Goal: Task Accomplishment & Management: Manage account settings

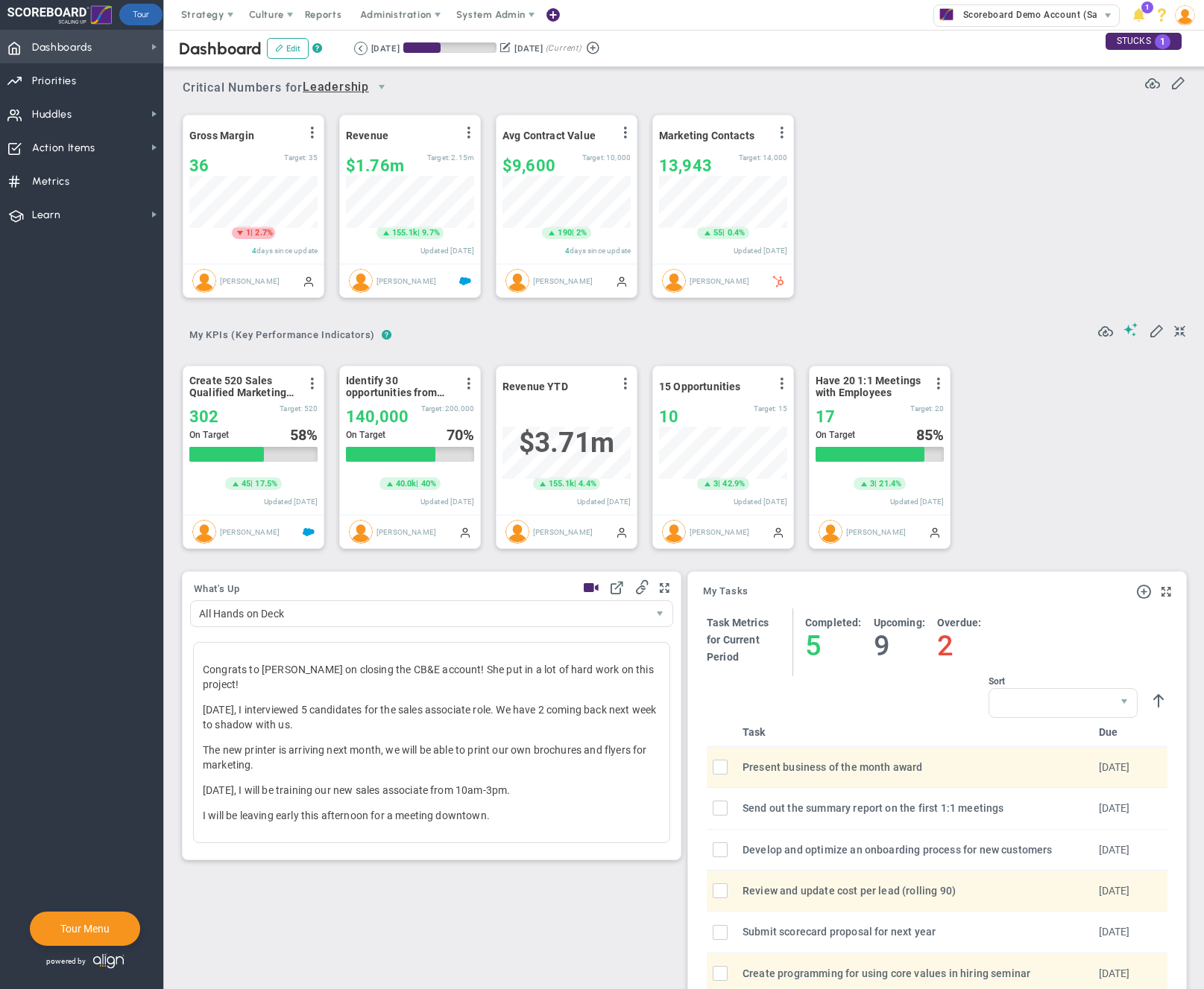
click at [47, 51] on span "Dashboards" at bounding box center [63, 47] width 61 height 31
click at [206, 77] on span "Company Dashboard" at bounding box center [243, 72] width 97 height 14
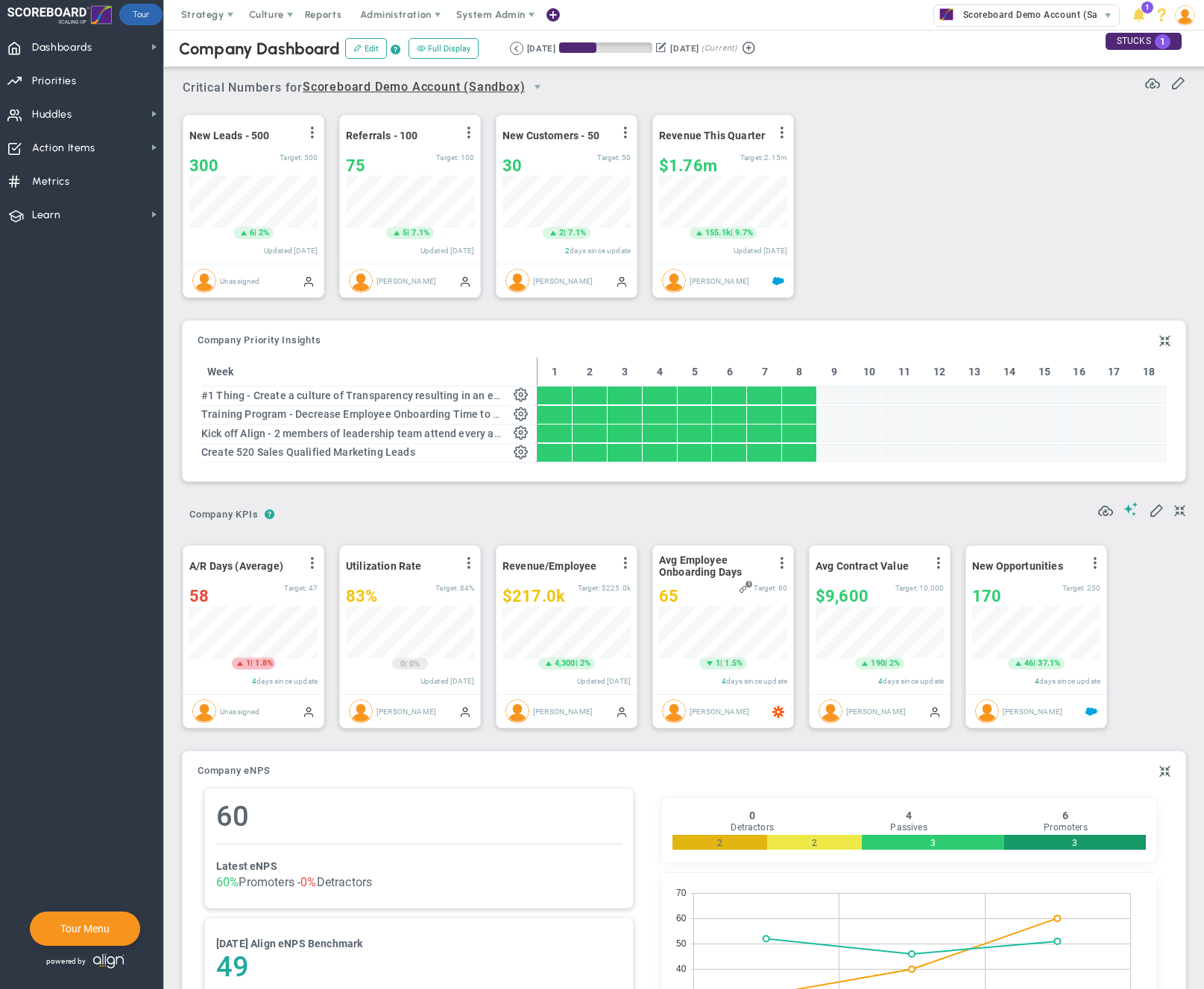
scroll to position [52, 128]
click at [1011, 18] on span "Scoreboard Demo Account (Sandbox)" at bounding box center [1041, 15] width 173 height 20
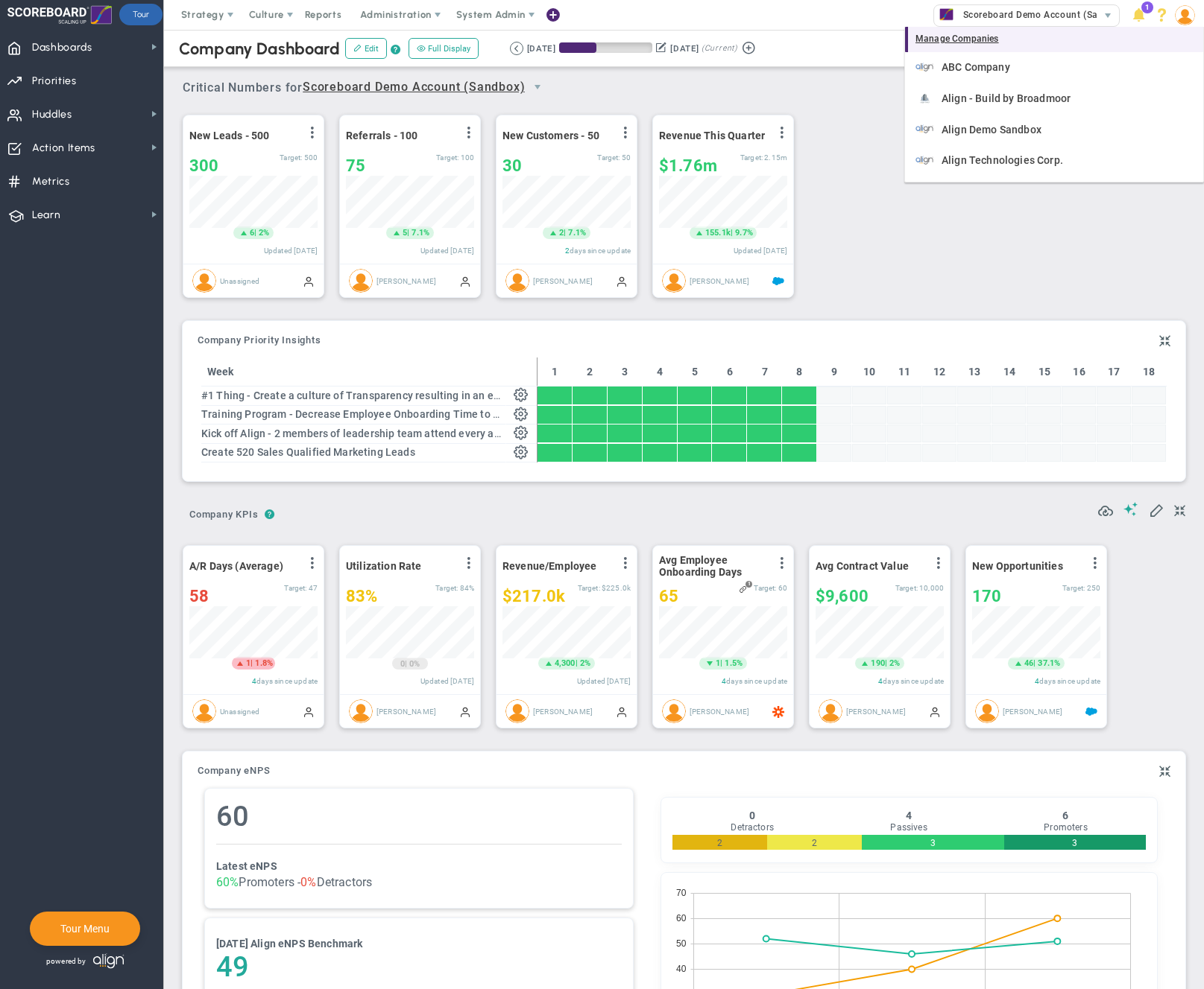
click at [976, 36] on div "Manage Companies" at bounding box center [1054, 39] width 299 height 25
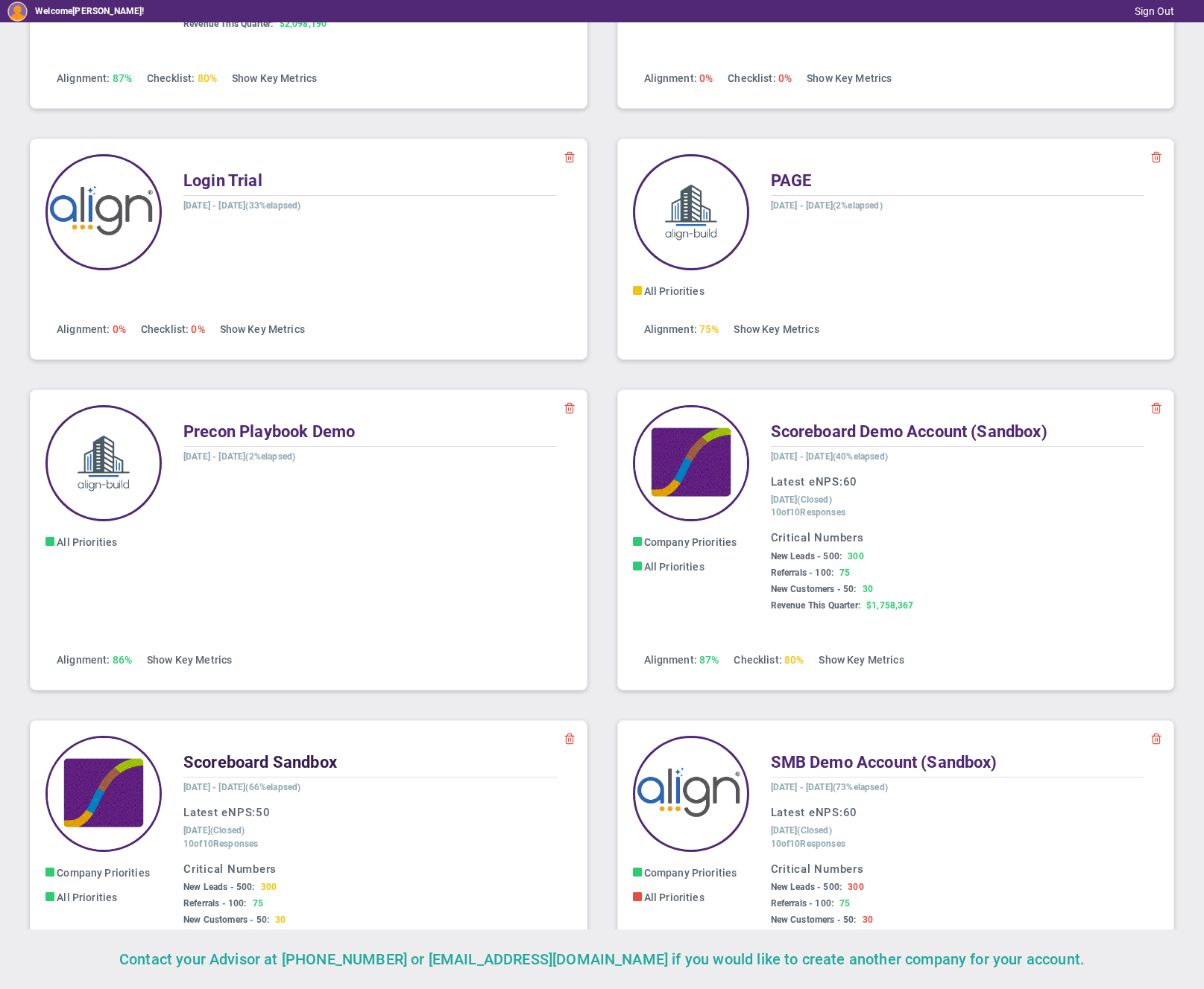
click at [298, 761] on span "Scoreboard Sandbox" at bounding box center [260, 762] width 154 height 19
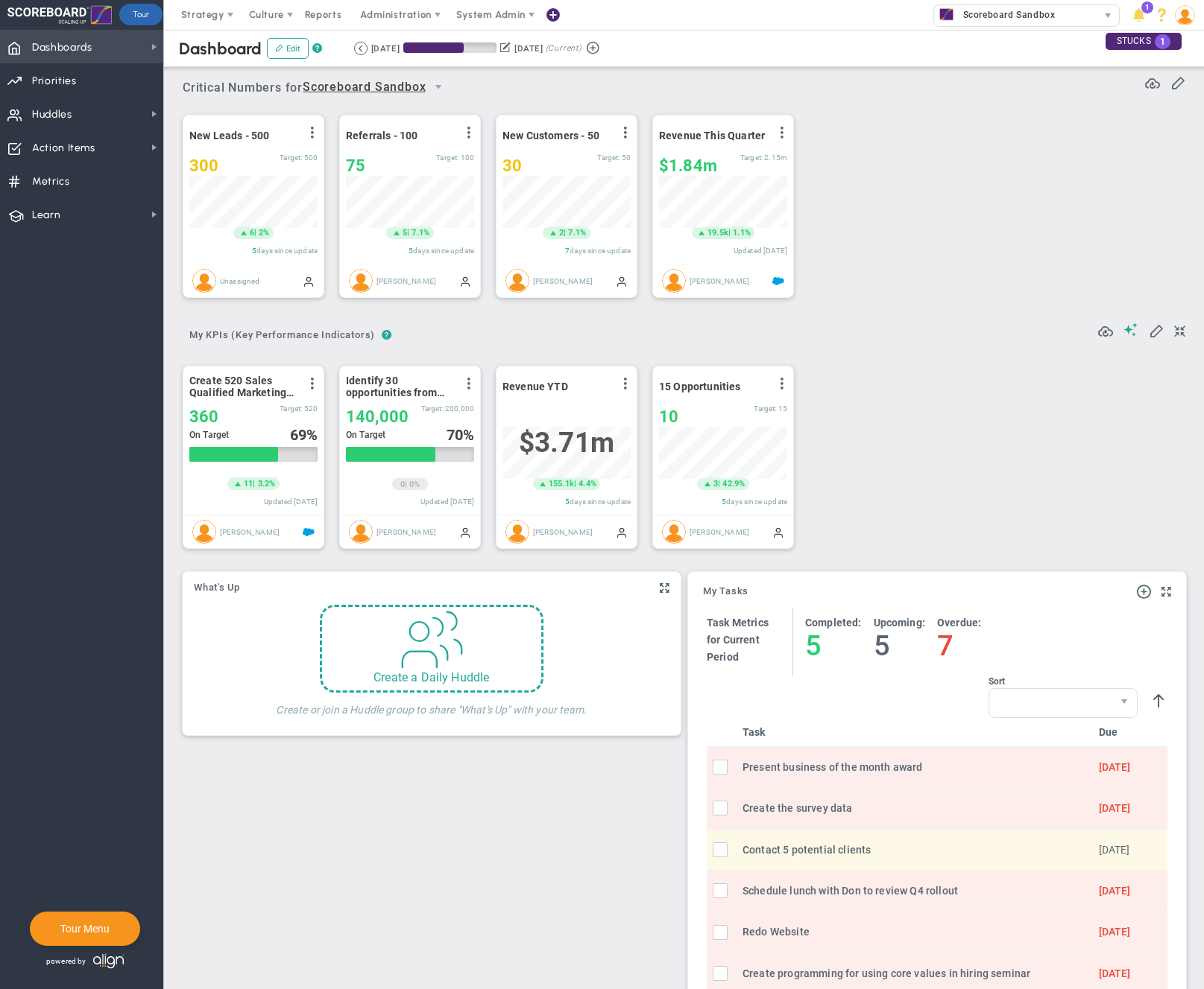
click at [47, 55] on span "Dashboards" at bounding box center [63, 47] width 61 height 31
click at [244, 73] on span "Company Dashboard" at bounding box center [243, 72] width 97 height 14
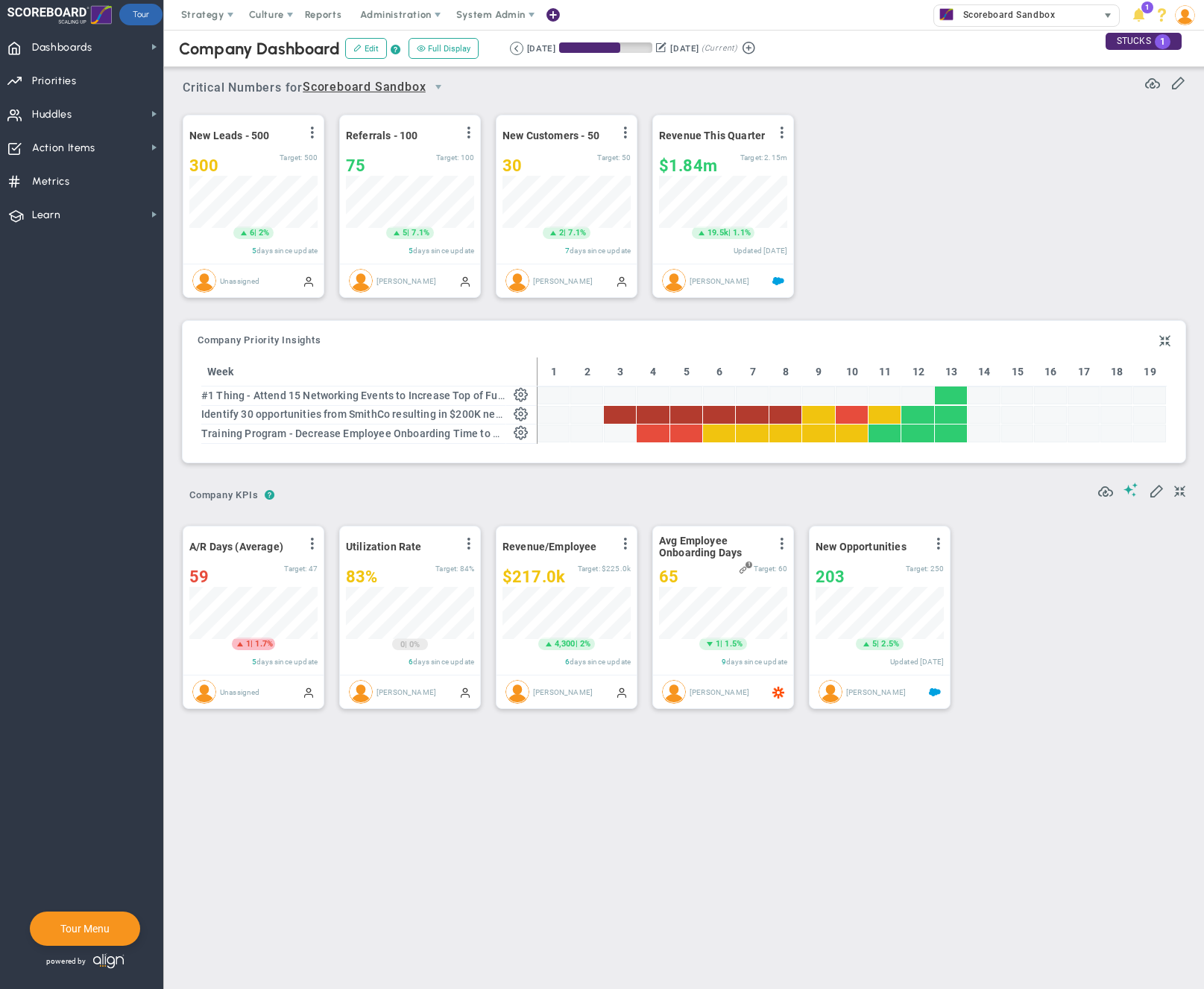
click at [1048, 12] on span "Scoreboard Sandbox" at bounding box center [1005, 15] width 99 height 20
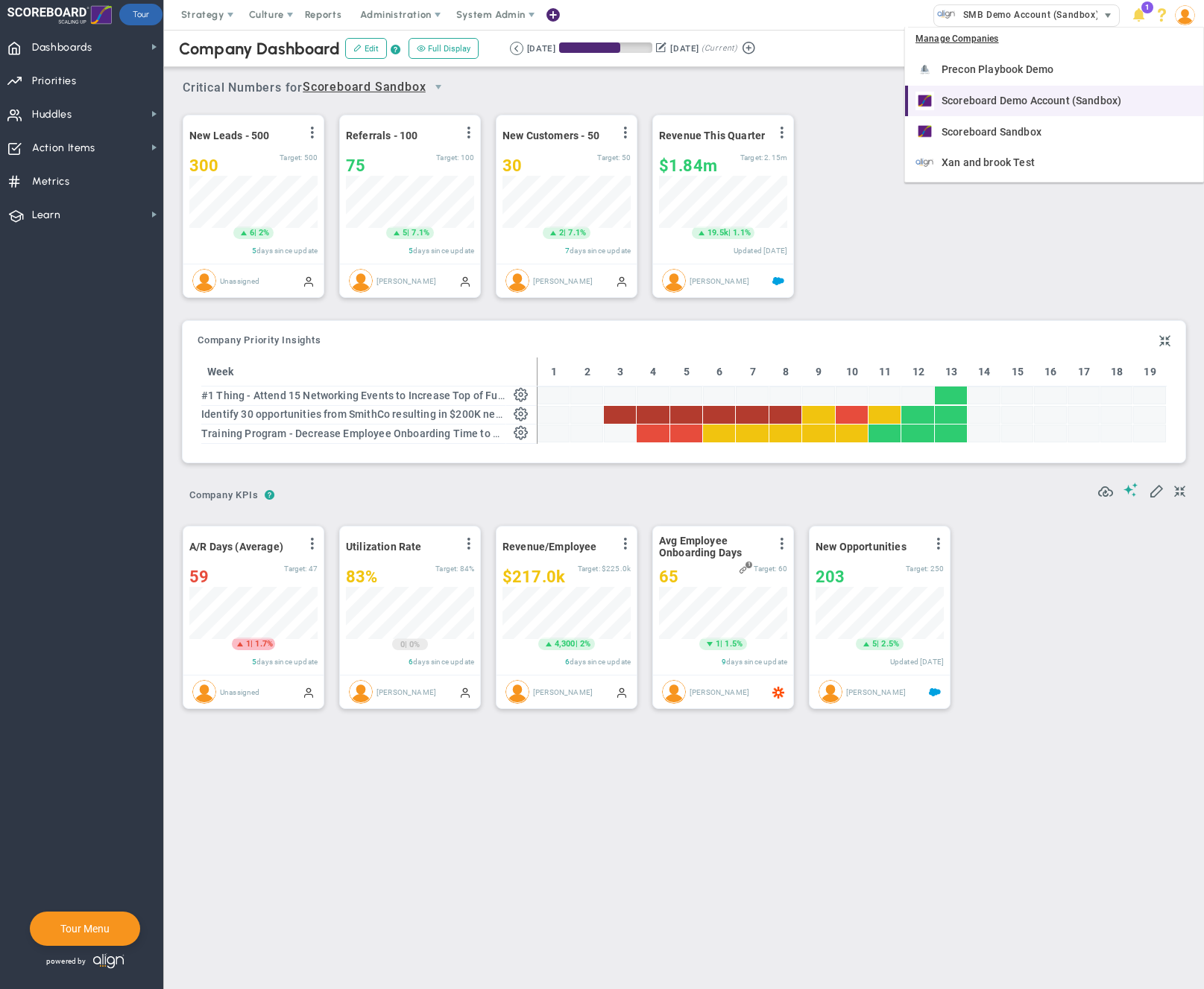
click at [998, 105] on span "Scoreboard Demo Account (Sandbox)" at bounding box center [1031, 101] width 180 height 11
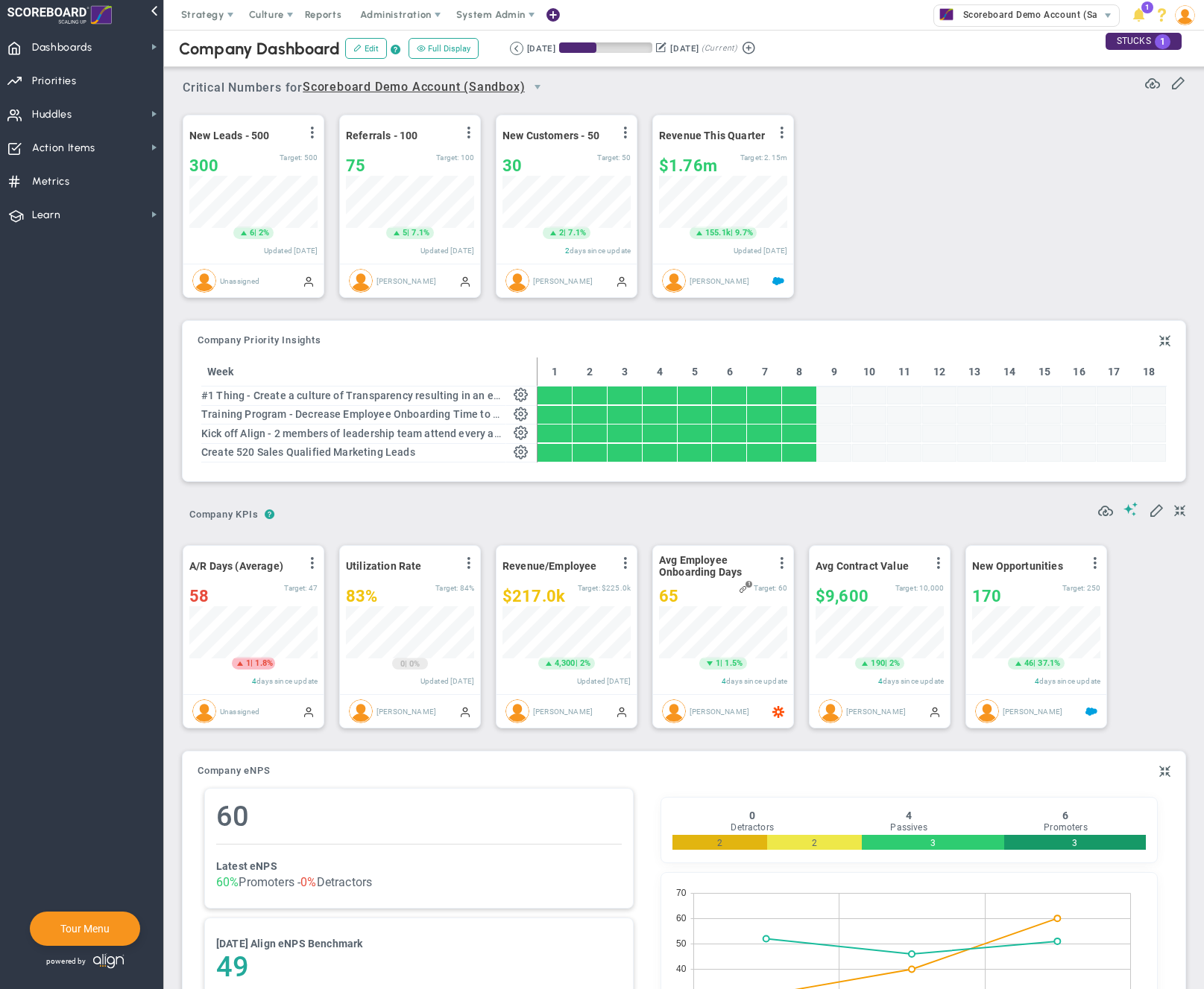
click at [536, 46] on div "[DATE]" at bounding box center [542, 48] width 29 height 13
click at [666, 47] on button at bounding box center [661, 47] width 11 height 16
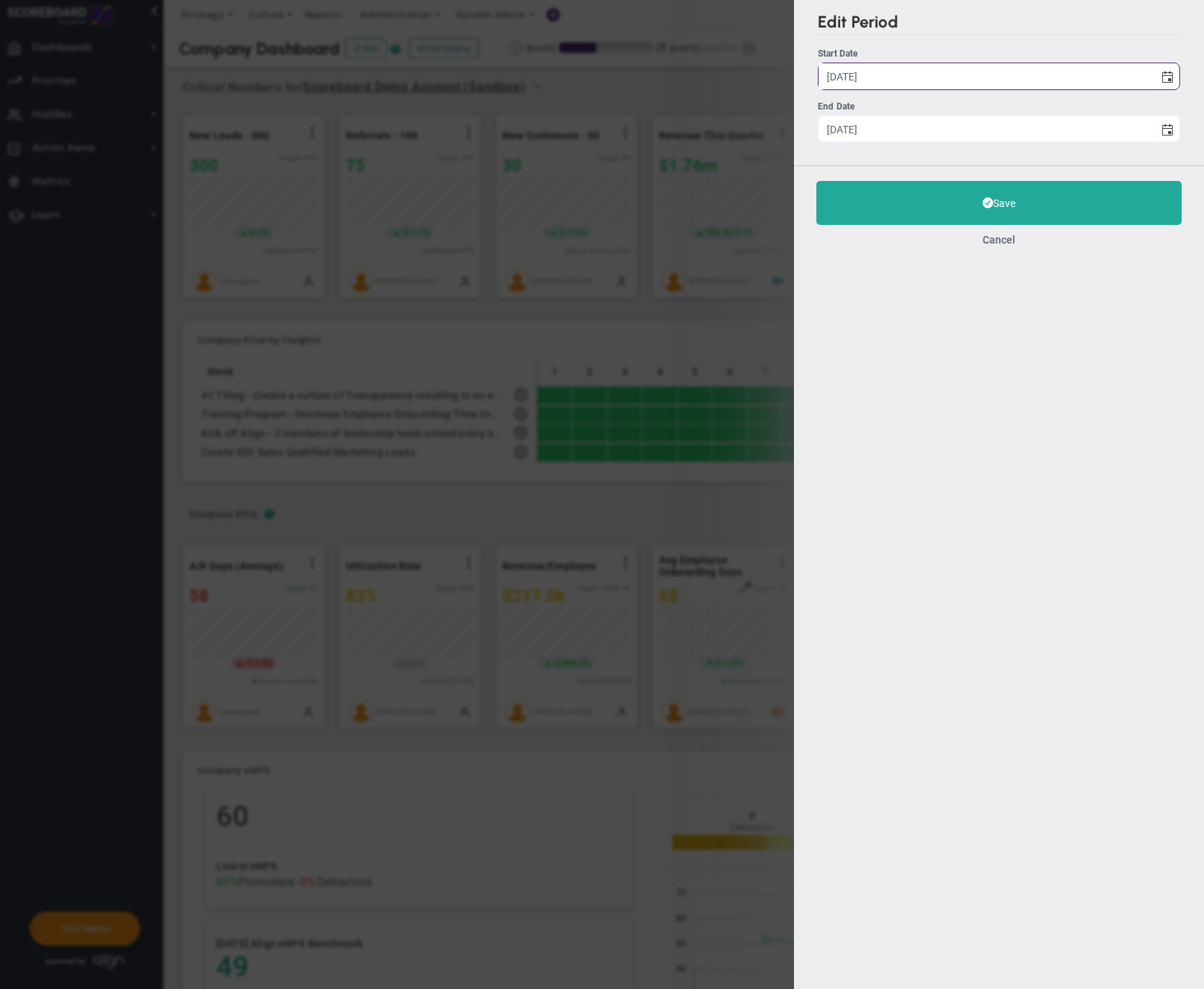
drag, startPoint x: 831, startPoint y: 74, endPoint x: 813, endPoint y: 73, distance: 18.0
click at [815, 74] on div "Edit Period Start Date 7/1/2025 Start Date 7/1/2025 End Date 10/31/2025" at bounding box center [998, 82] width 410 height 165
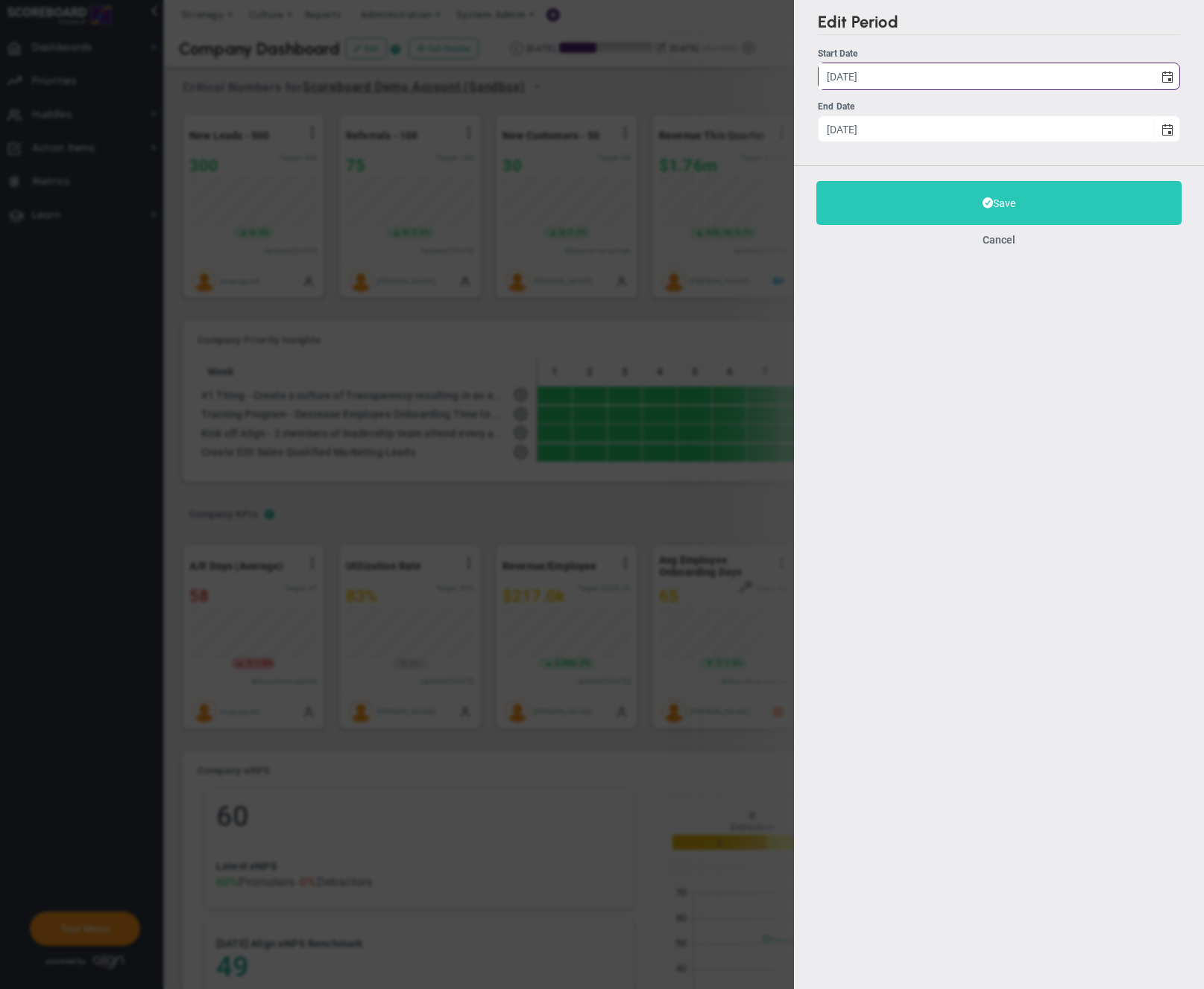
type input "[DATE]"
click at [960, 222] on button "Save" at bounding box center [998, 203] width 366 height 44
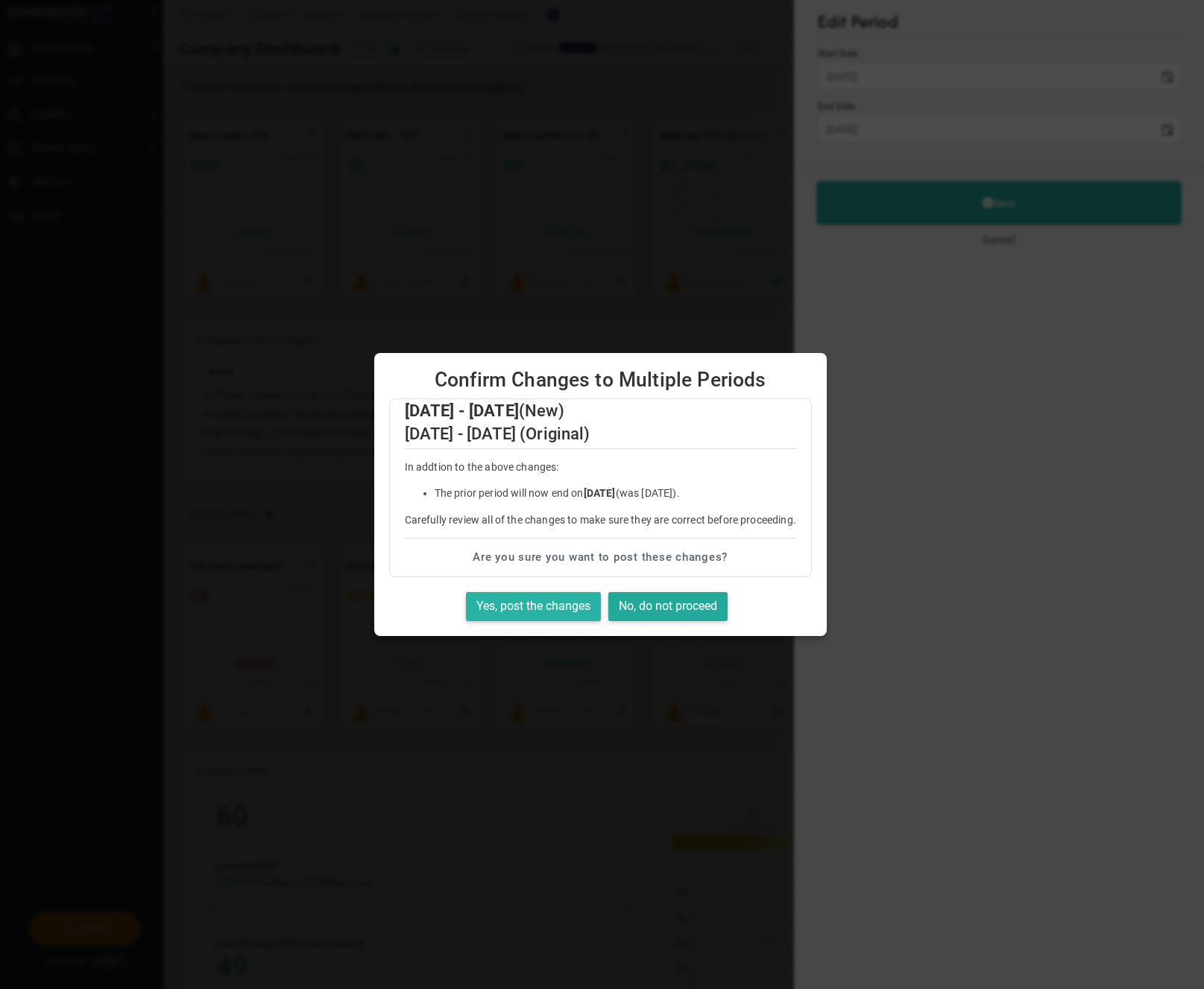
click at [529, 609] on button "Yes, post the changes" at bounding box center [533, 607] width 135 height 29
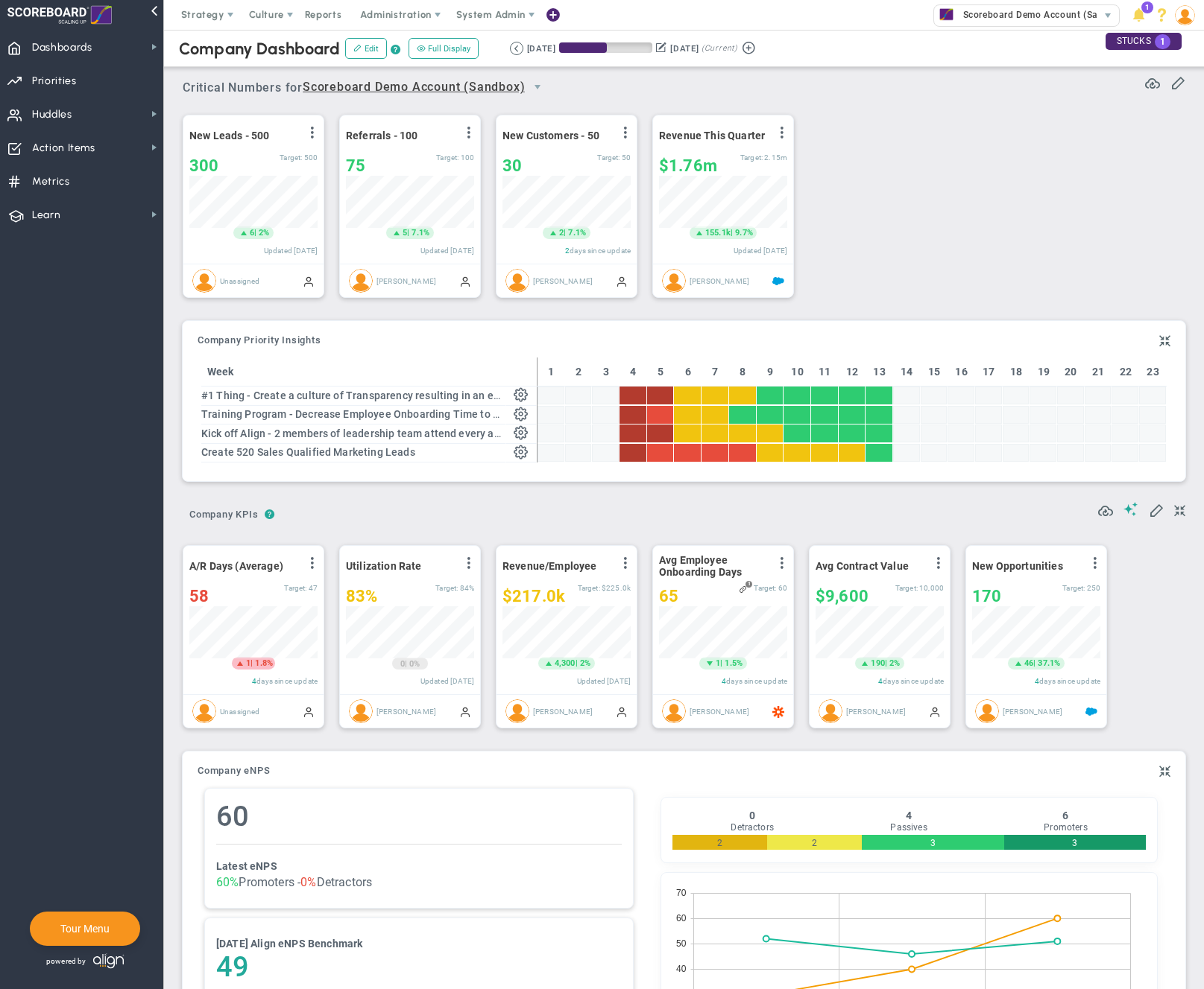
scroll to position [744910, 745195]
click at [1159, 339] on span at bounding box center [1165, 341] width 12 height 18
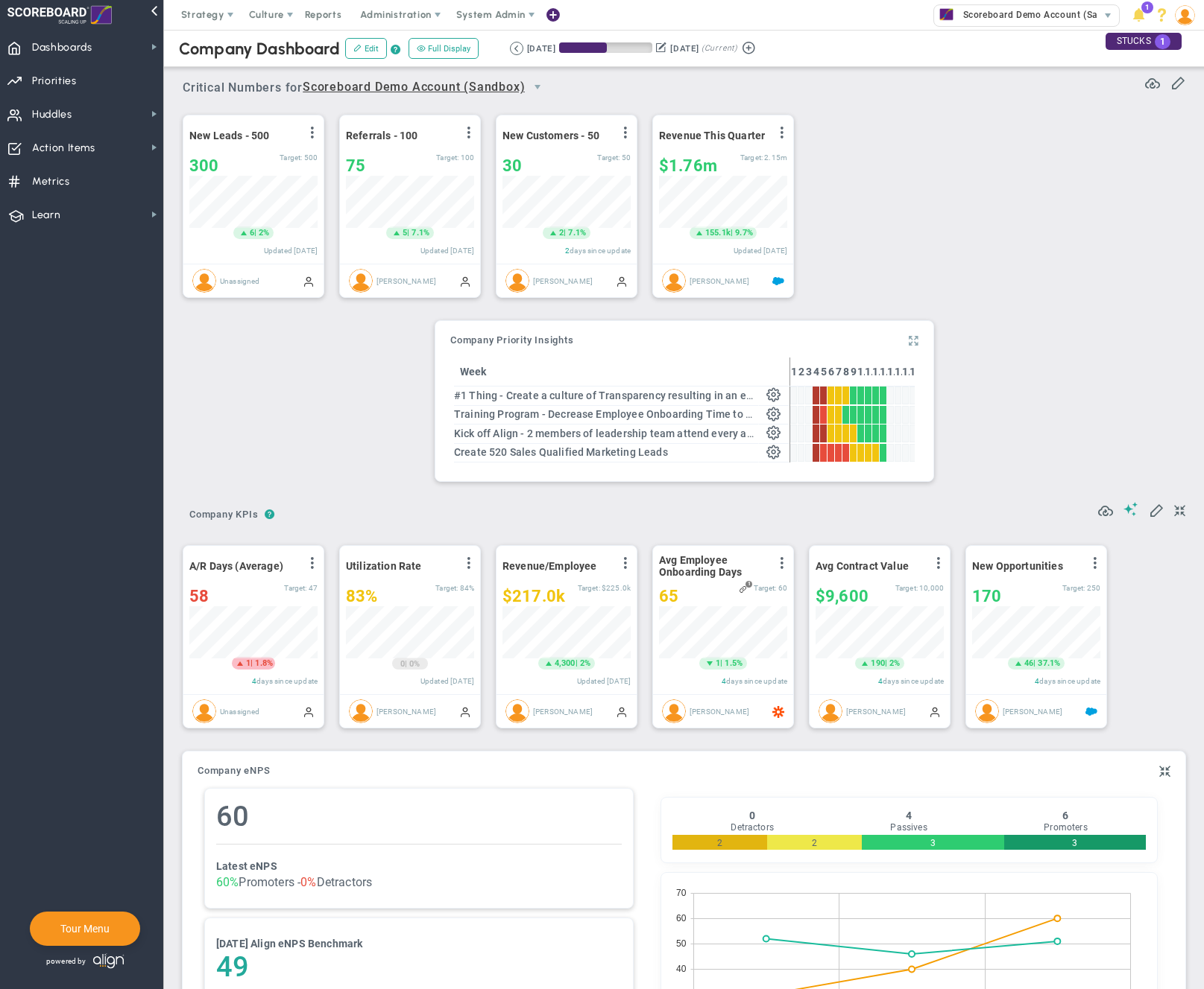
click at [908, 339] on span at bounding box center [913, 341] width 10 height 18
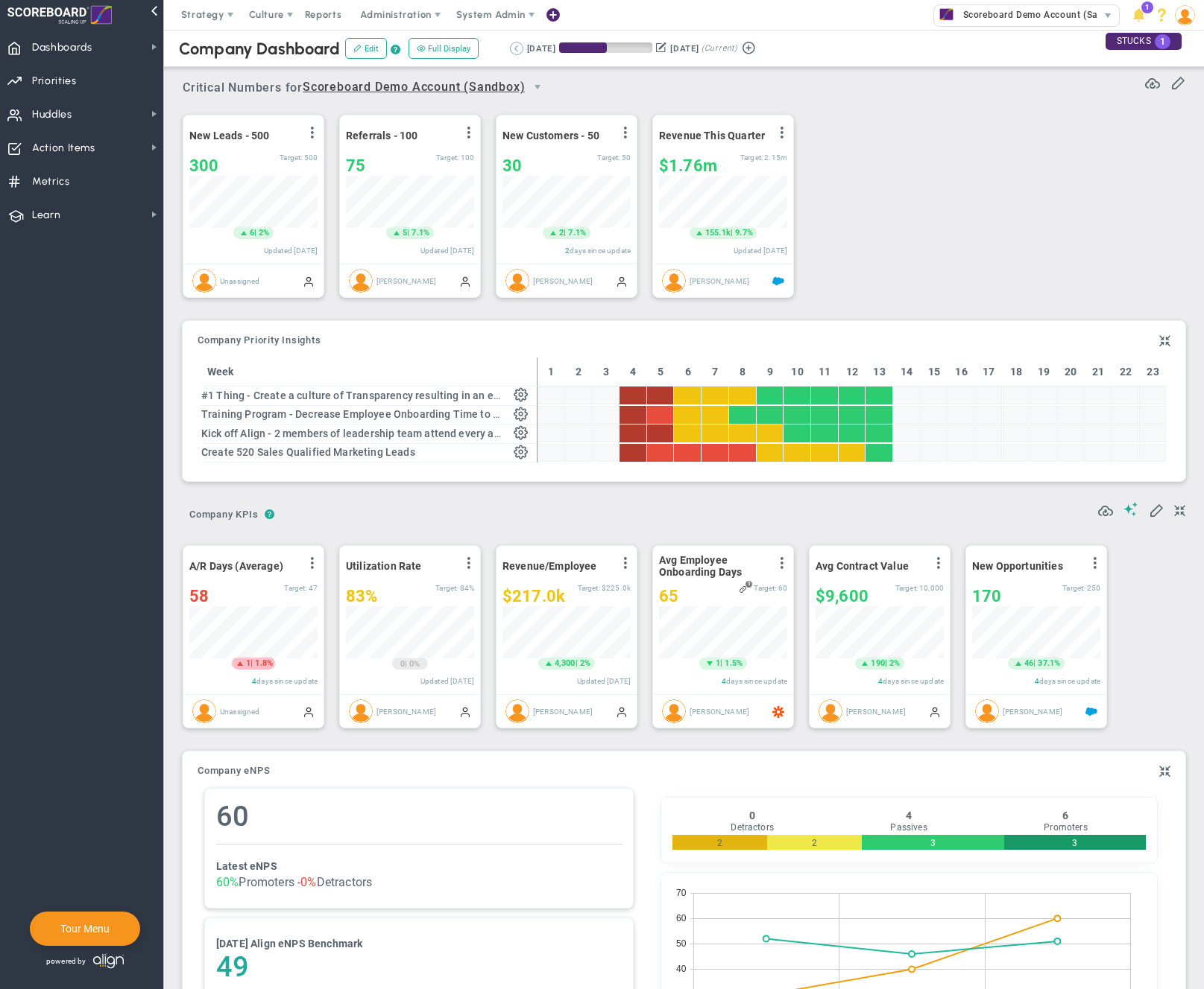
click at [518, 47] on button at bounding box center [516, 48] width 13 height 13
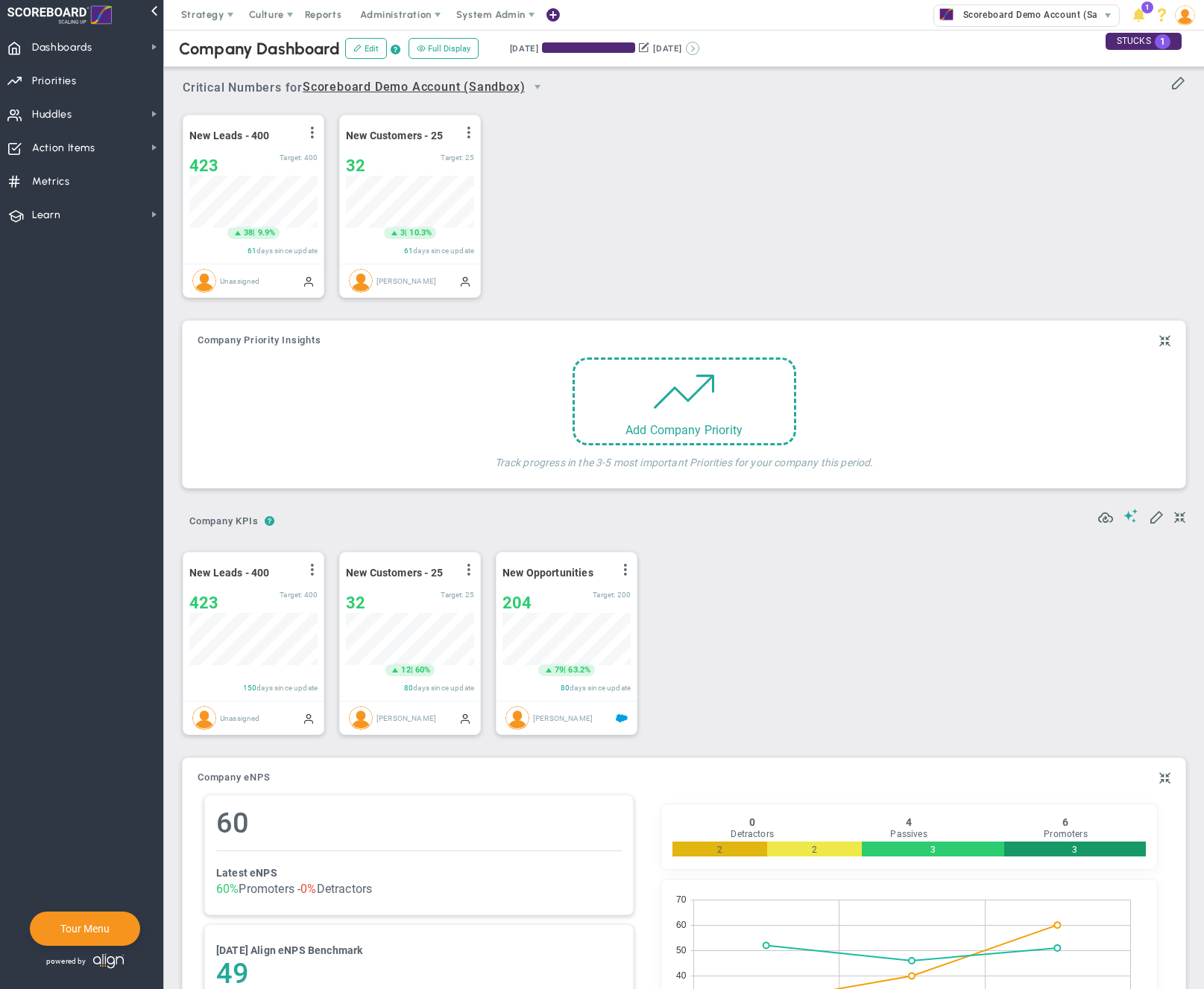
click at [699, 46] on button at bounding box center [692, 48] width 13 height 13
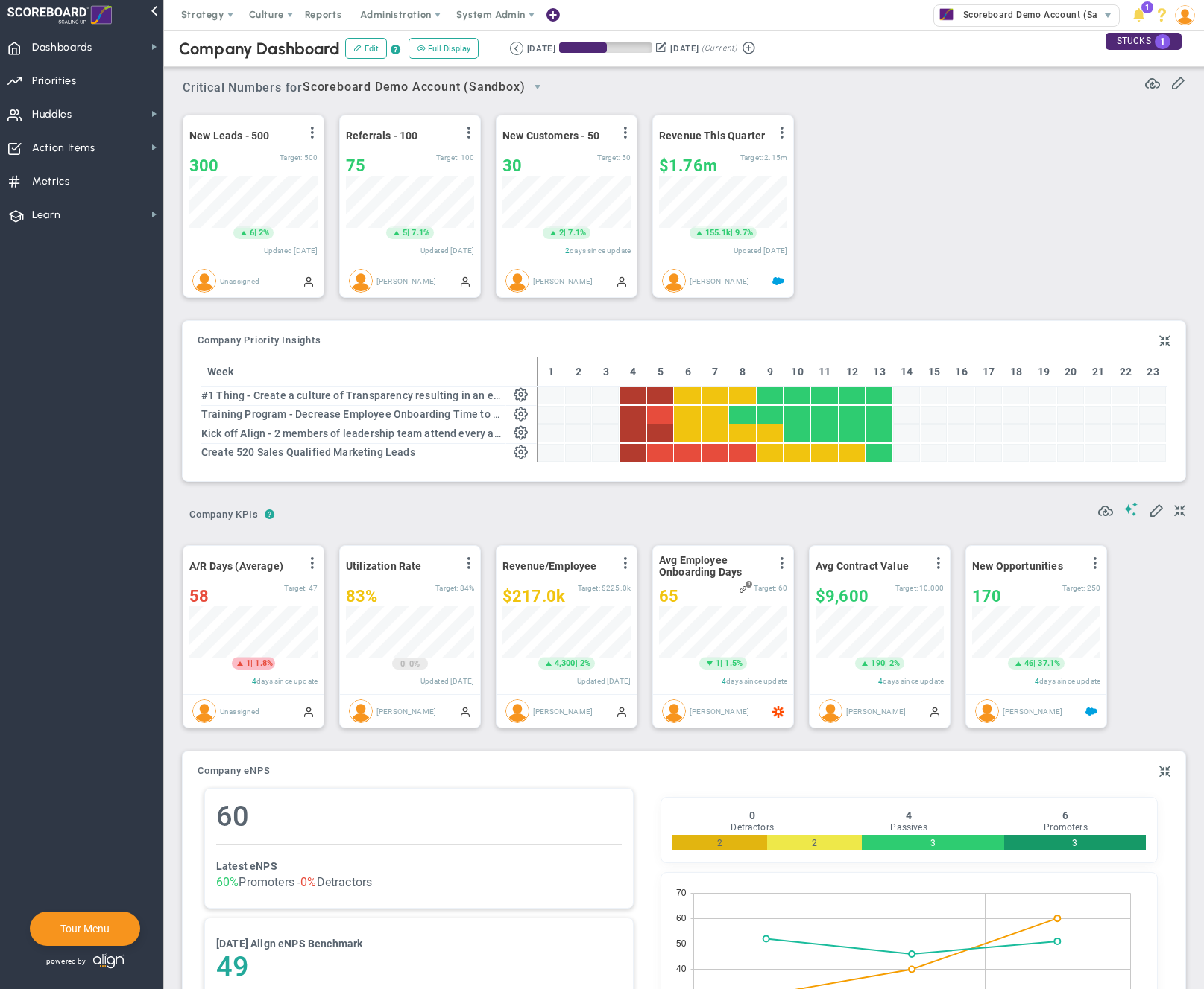
click at [666, 47] on button at bounding box center [661, 47] width 11 height 16
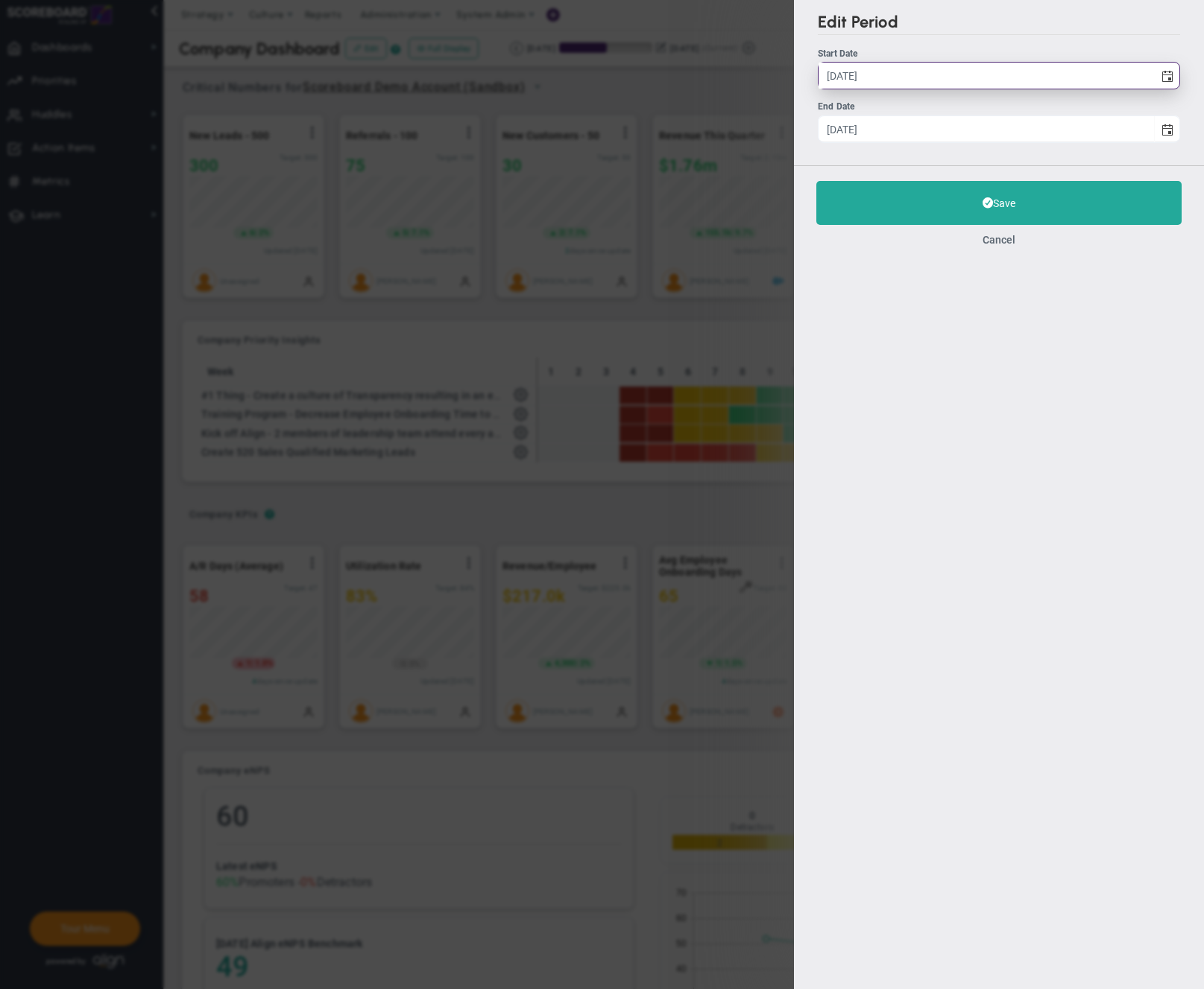
click at [840, 76] on input "[DATE]" at bounding box center [986, 75] width 335 height 26
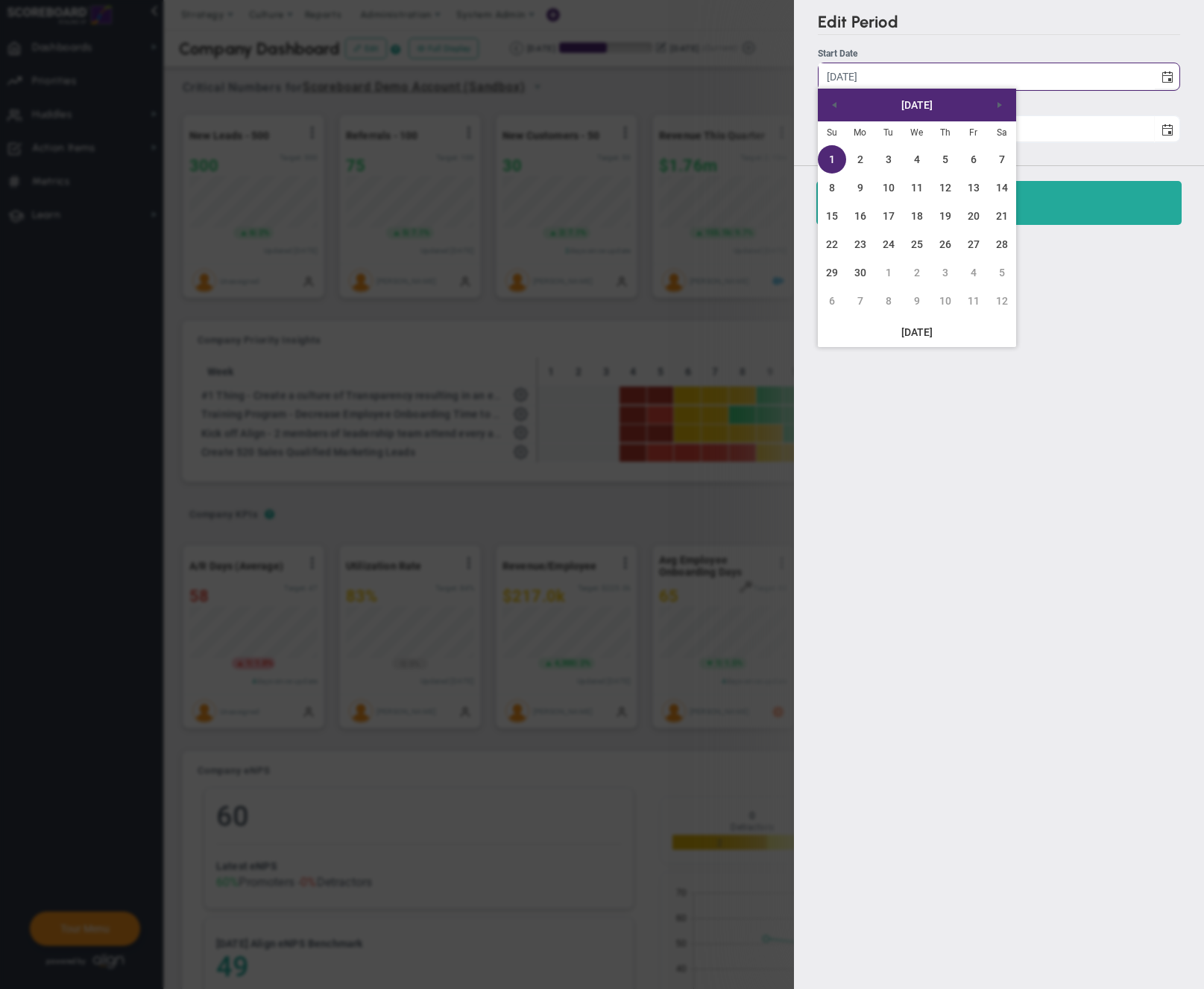
type input "6/15/2025"
click at [959, 43] on div "Edit Period Start Date 6/1/2025 Start Date 6/15/2025 End Date 10/31/2025" at bounding box center [998, 82] width 410 height 165
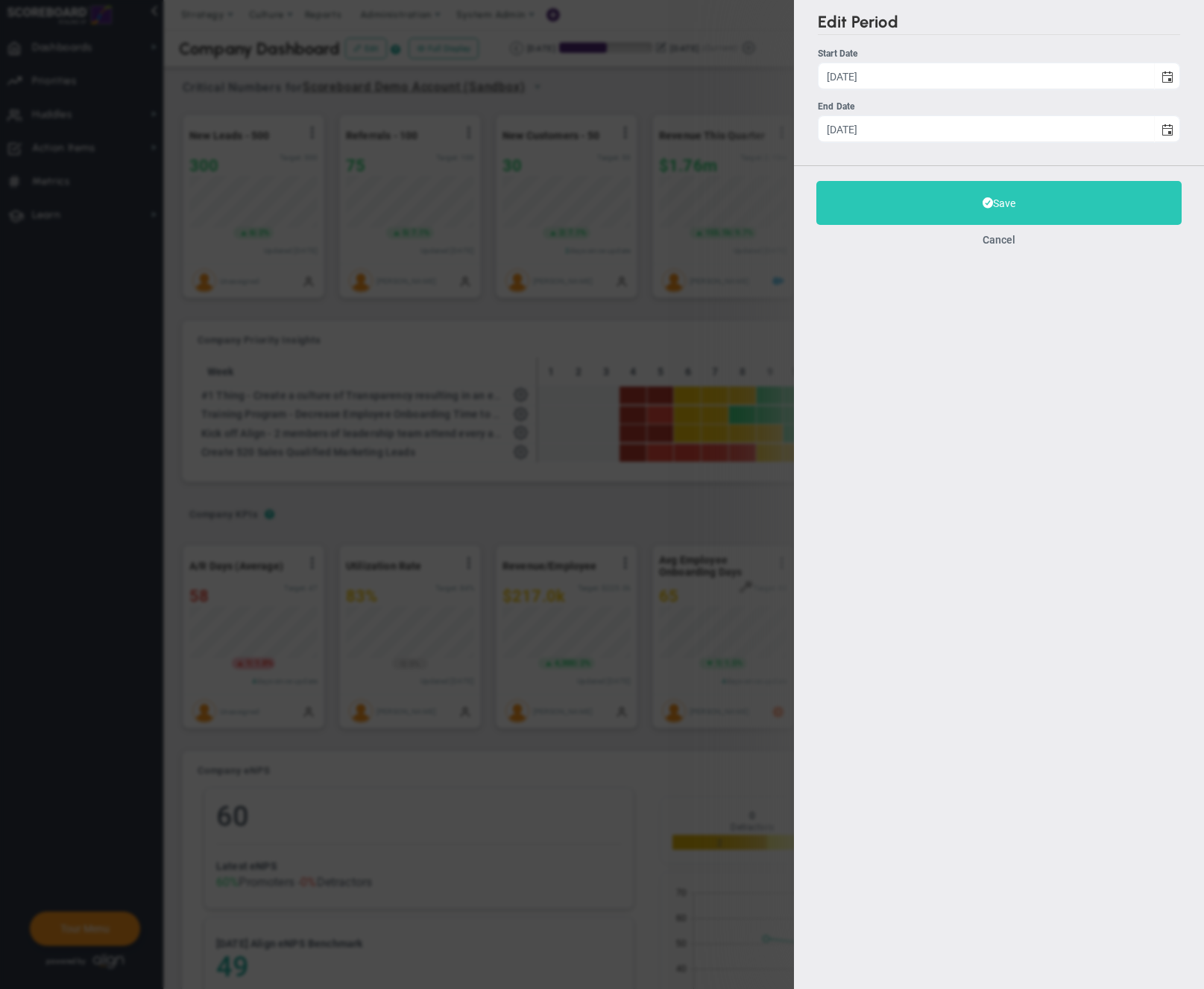
click at [988, 213] on button "Save" at bounding box center [998, 203] width 366 height 44
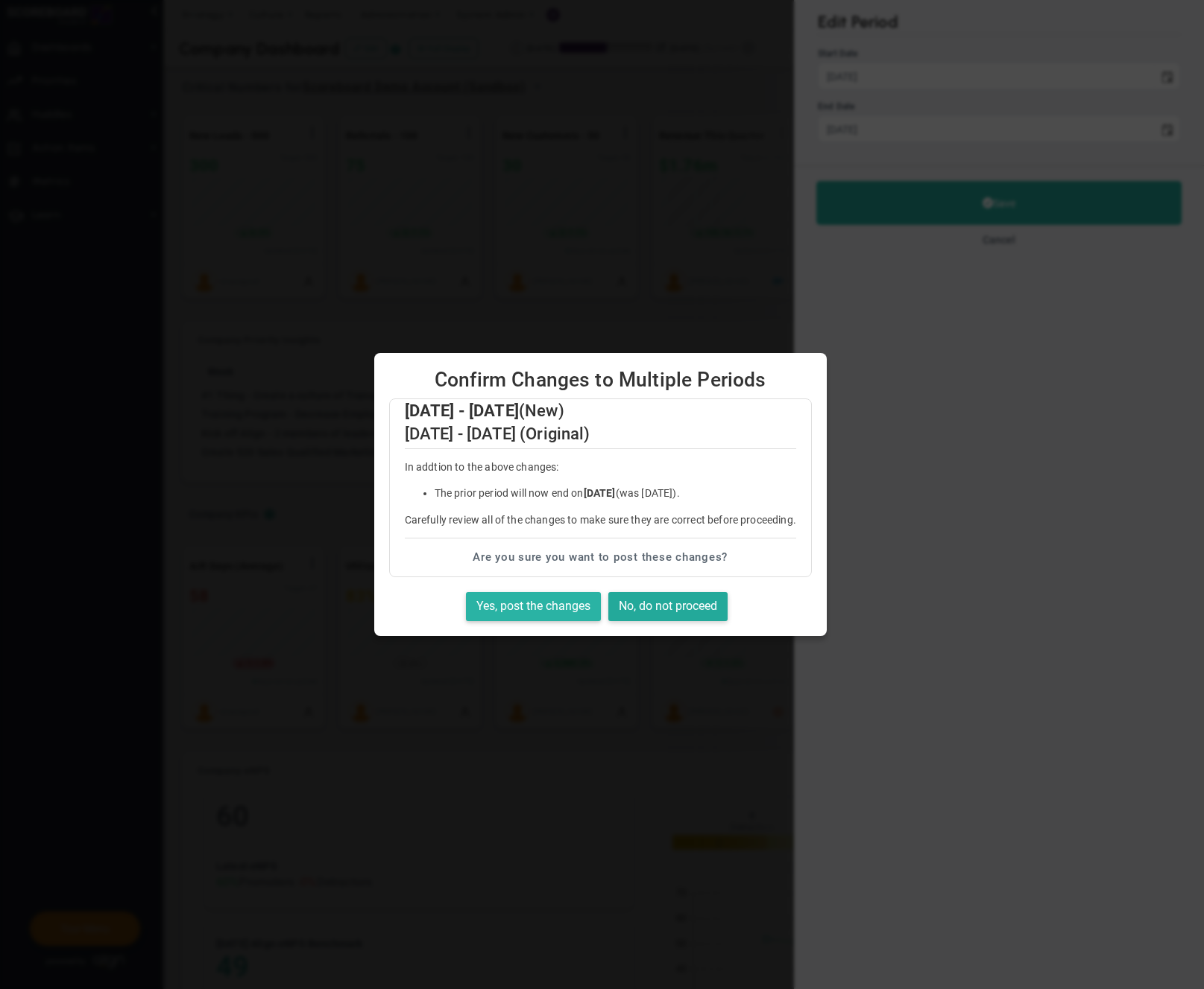
click at [568, 600] on button "Yes, post the changes" at bounding box center [533, 607] width 135 height 29
